Goal: Information Seeking & Learning: Learn about a topic

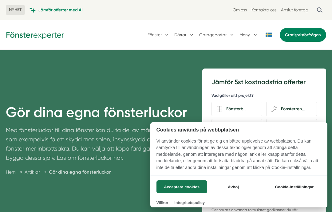
click at [237, 183] on button "Avböj" at bounding box center [233, 186] width 49 height 13
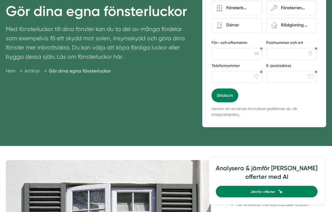
scroll to position [105, 0]
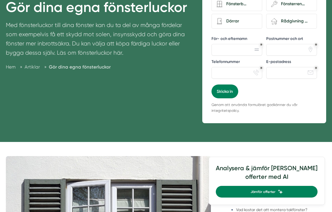
click at [91, 69] on span "Gör dina egna fönsterluckor" at bounding box center [80, 67] width 62 height 6
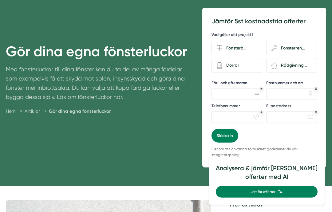
scroll to position [60, 0]
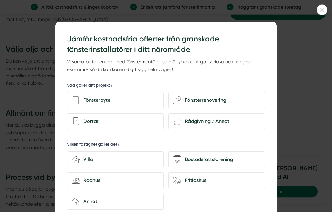
scroll to position [1316, 0]
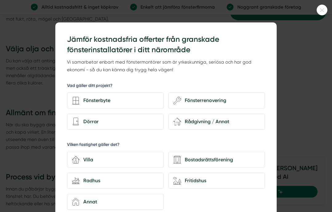
click at [293, 43] on div at bounding box center [166, 106] width 332 height 212
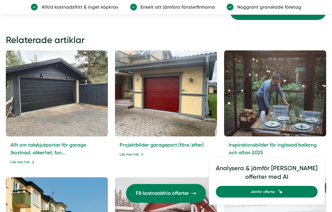
scroll to position [2158, 0]
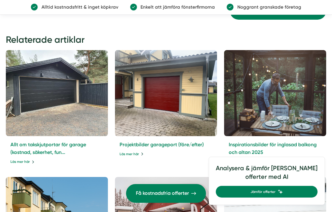
click at [262, 142] on link "Inspirationsbilder för inglasad balkong och altan 2025" at bounding box center [273, 149] width 88 height 14
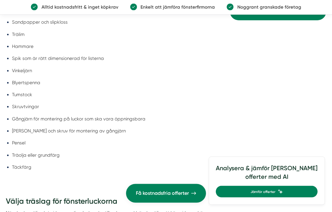
scroll to position [1100, 0]
click at [181, 7] on p "Enkelt att jämföra fönsterfirmorna" at bounding box center [176, 6] width 78 height 7
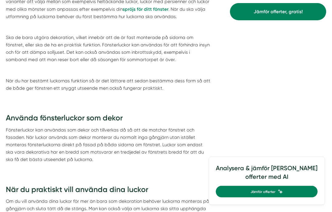
scroll to position [535, 0]
